Goal: Task Accomplishment & Management: Use online tool/utility

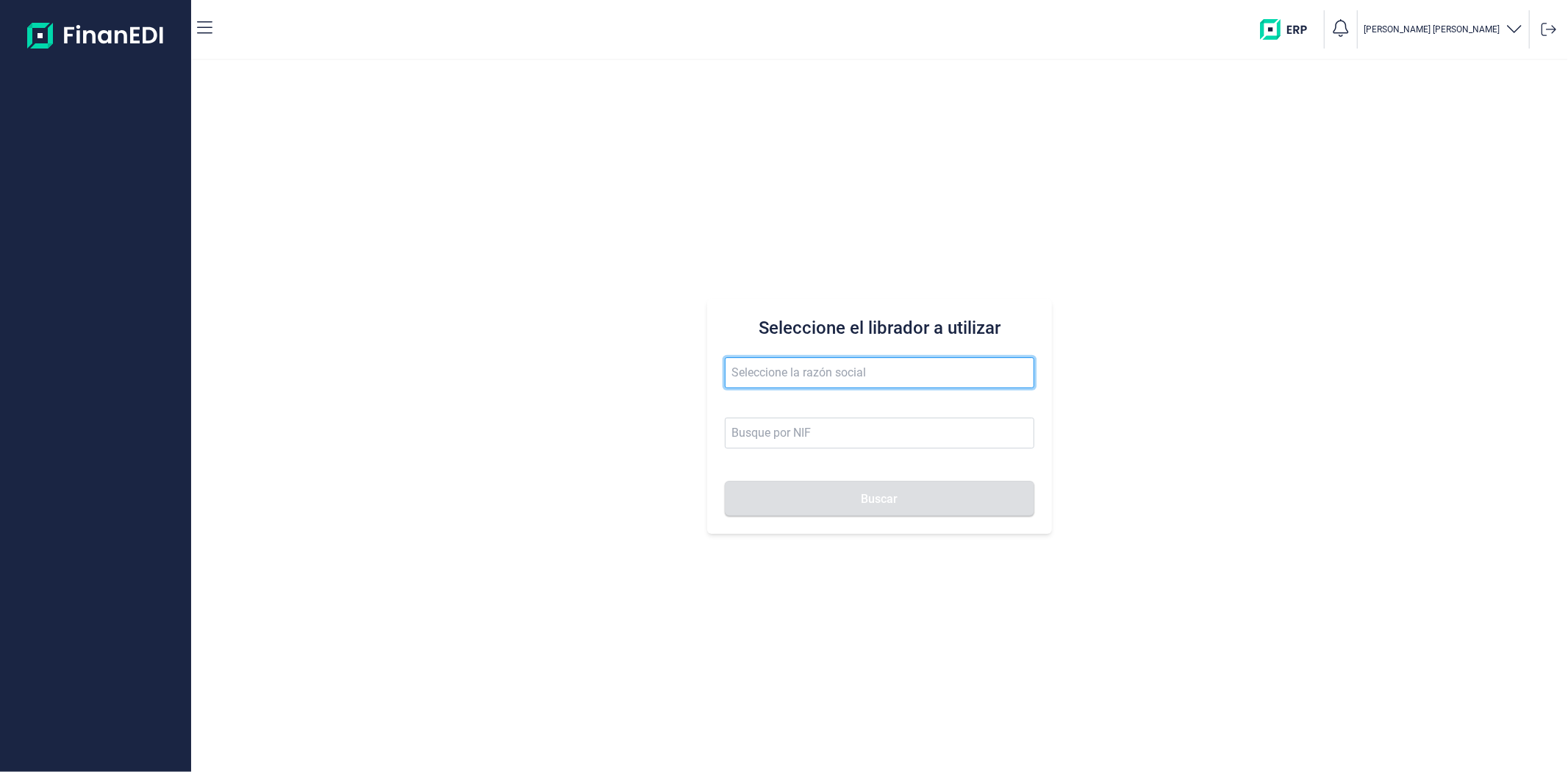
click at [761, 379] on input "text" at bounding box center [878, 373] width 309 height 31
paste input "TECNOSOLFRI SL"
type input "TECNOSOLFRI SL"
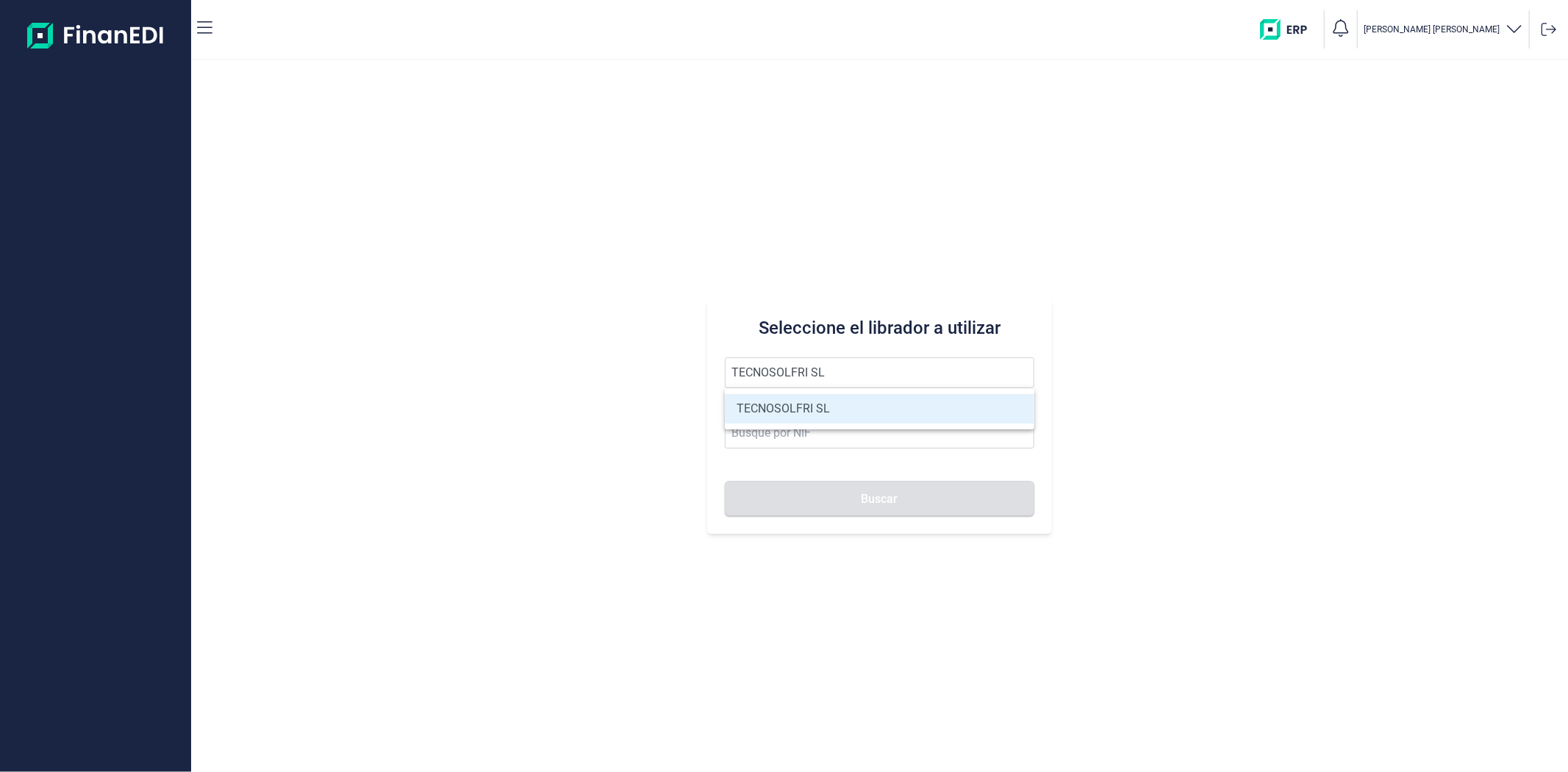
click at [765, 412] on li "TECNOSOLFRI SL" at bounding box center [878, 409] width 309 height 30
type input "B83326884"
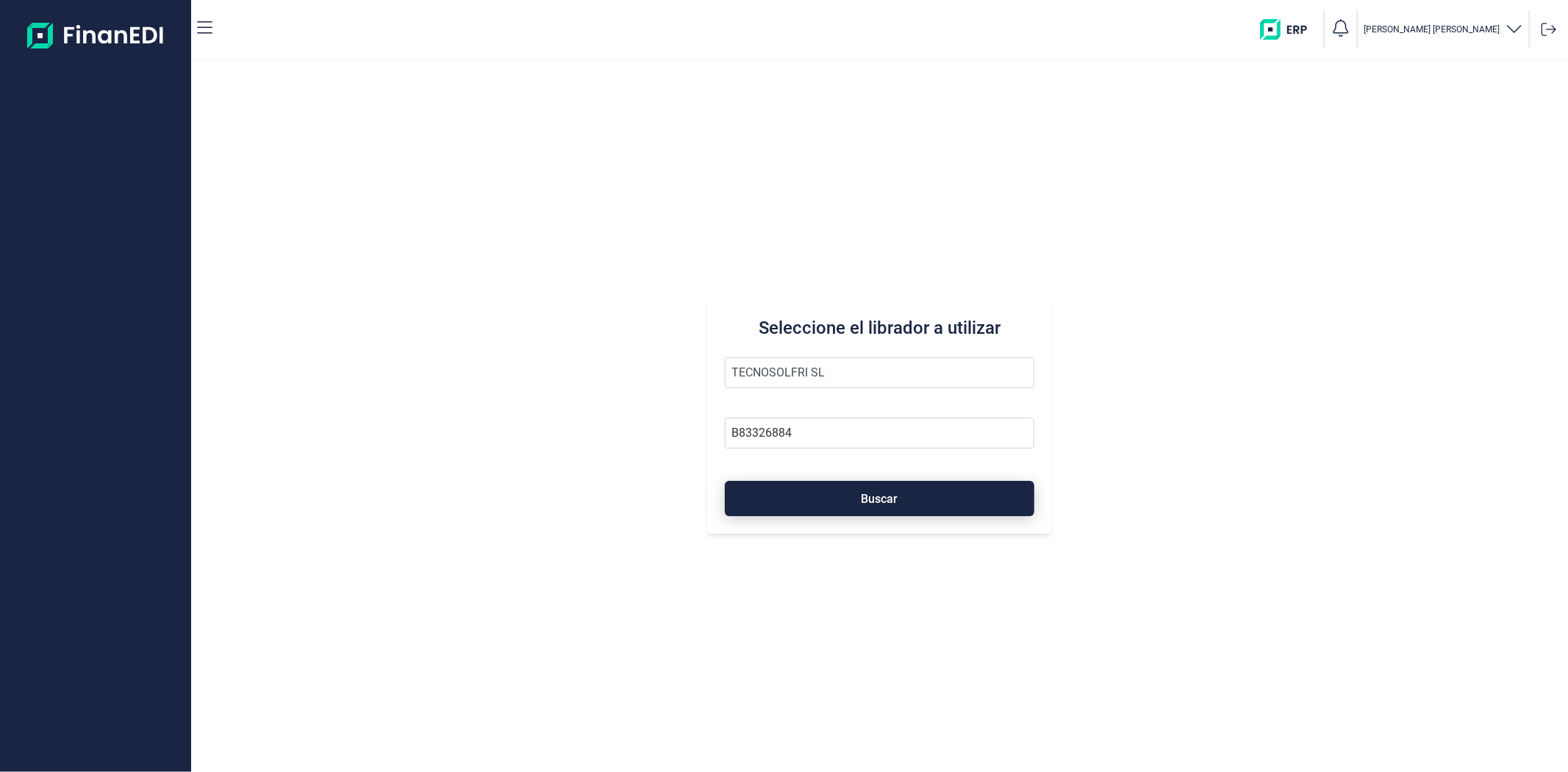
click at [776, 504] on button "Buscar" at bounding box center [878, 498] width 309 height 35
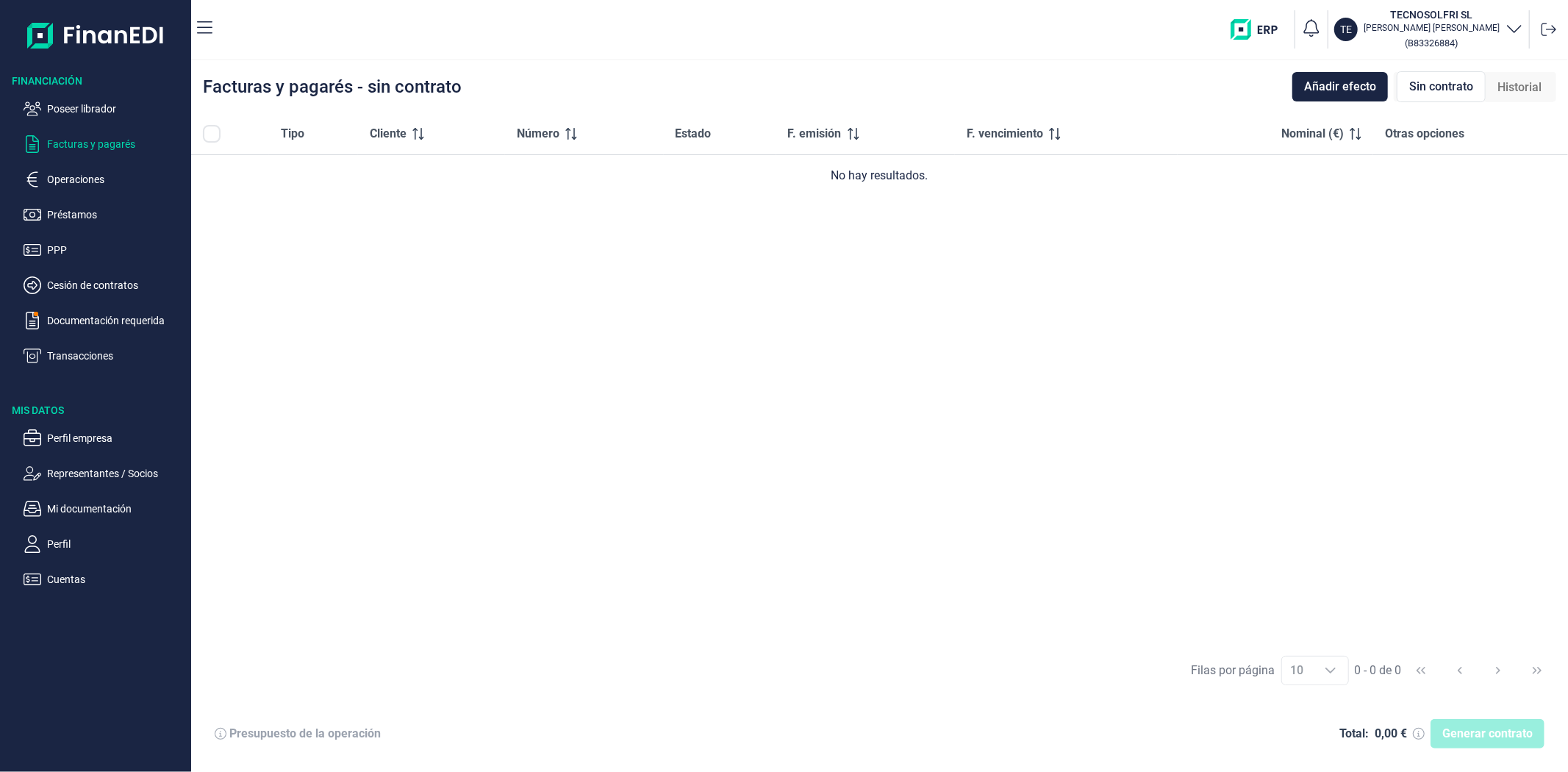
click at [363, 238] on div "Tipo Cliente Número Estado F. emisión F. vencimiento Nominal (€) Otras opciones…" at bounding box center [878, 379] width 1376 height 531
click at [82, 181] on p "Operaciones" at bounding box center [116, 179] width 138 height 18
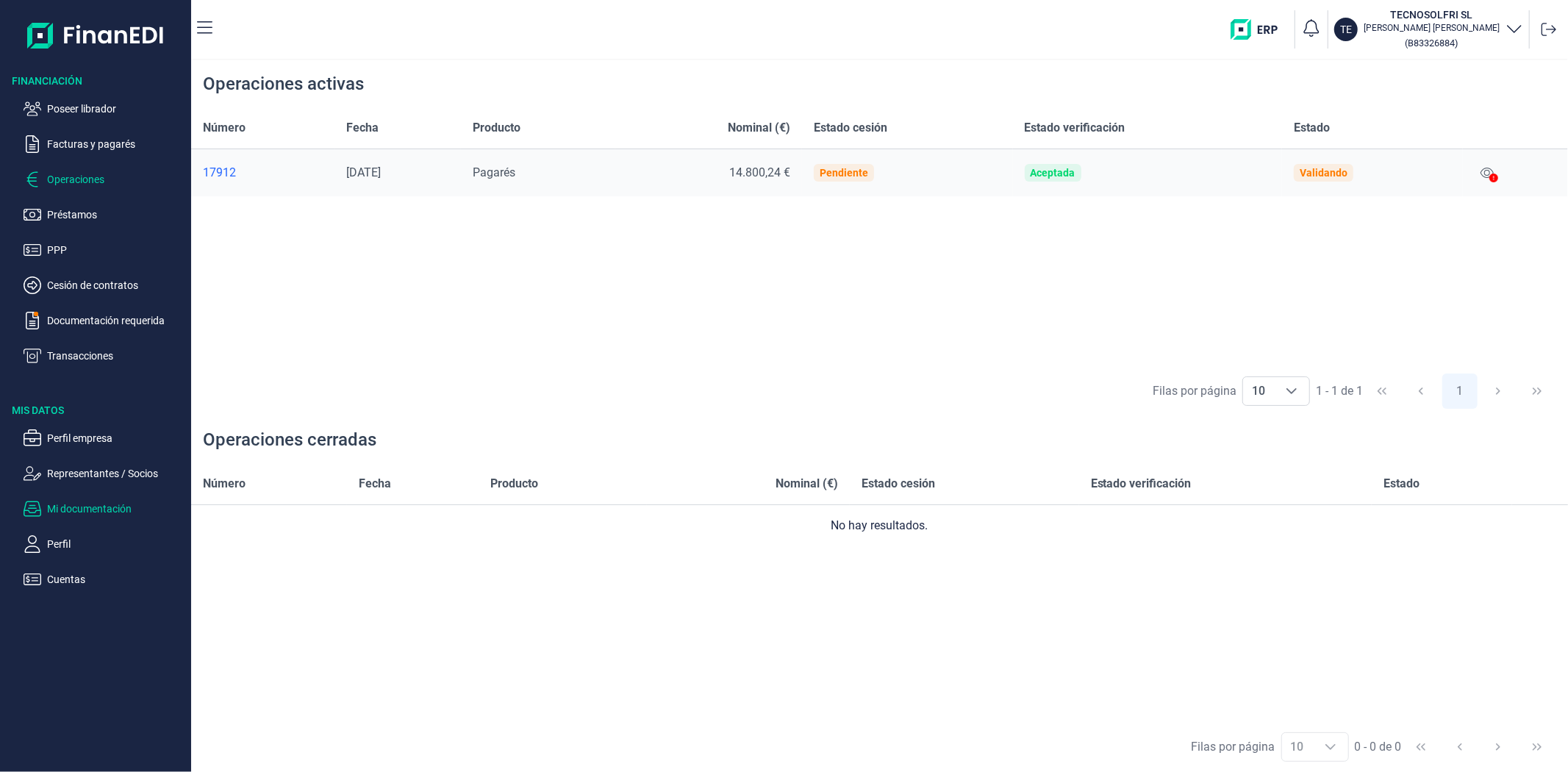
click at [83, 512] on p "Mi documentación" at bounding box center [116, 508] width 138 height 18
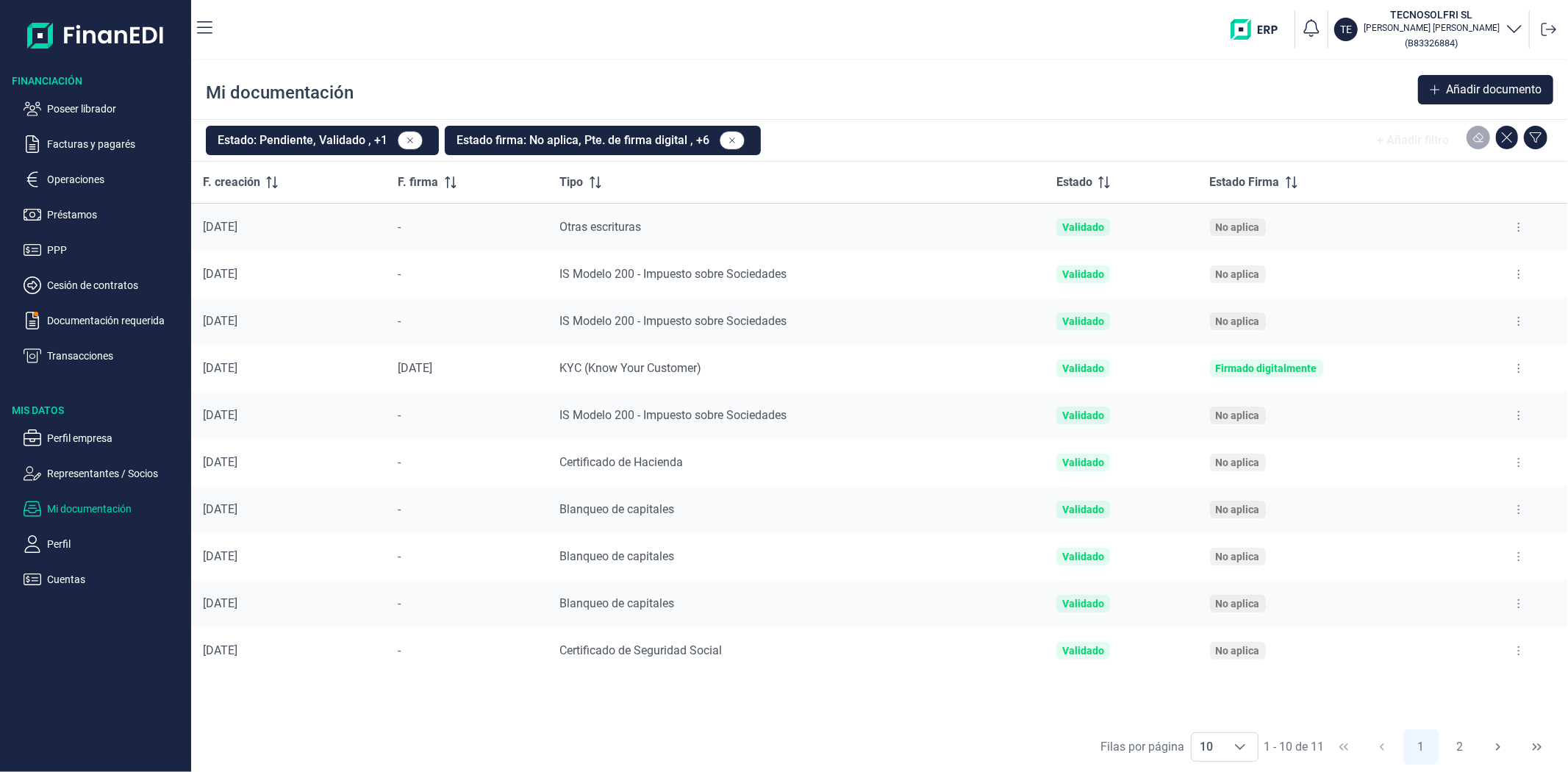
click at [1522, 269] on button at bounding box center [1518, 274] width 26 height 24
click at [1439, 331] on span "Reenviar estado documento" at bounding box center [1456, 337] width 128 height 14
